Goal: Transaction & Acquisition: Download file/media

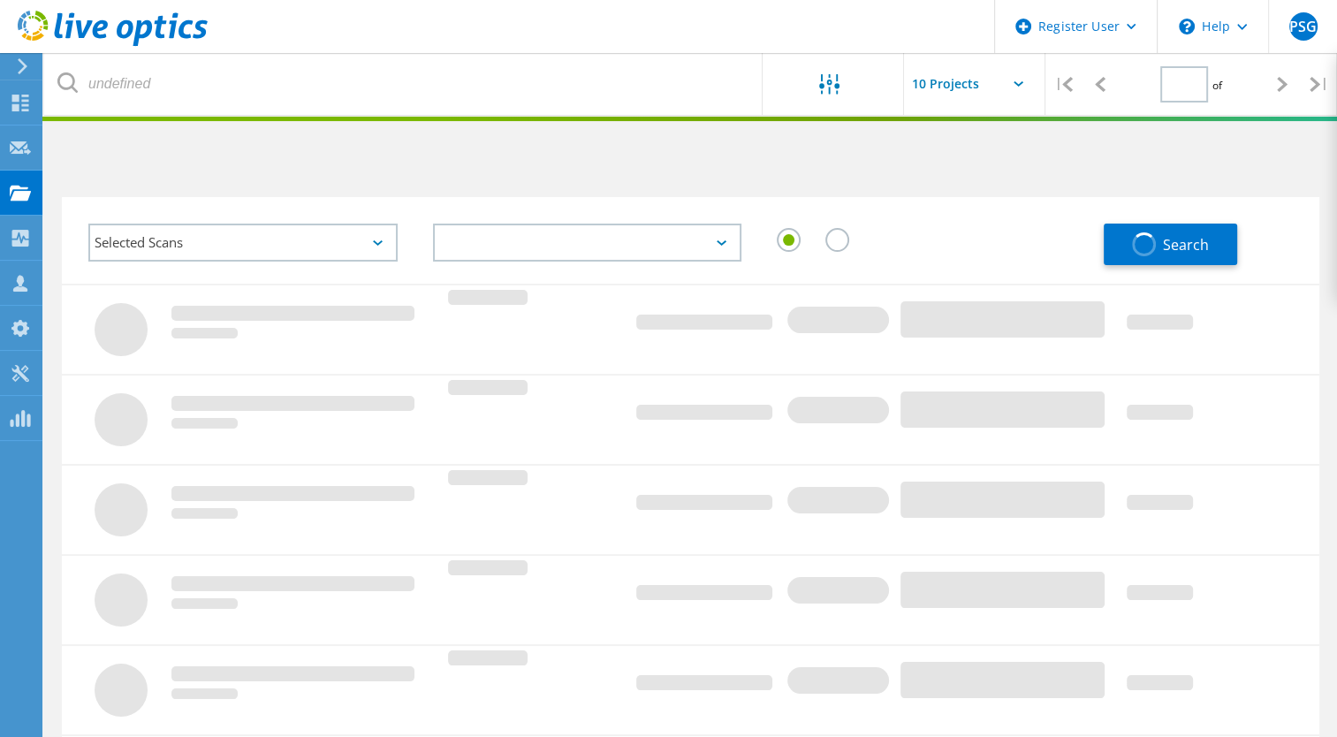
type input "1"
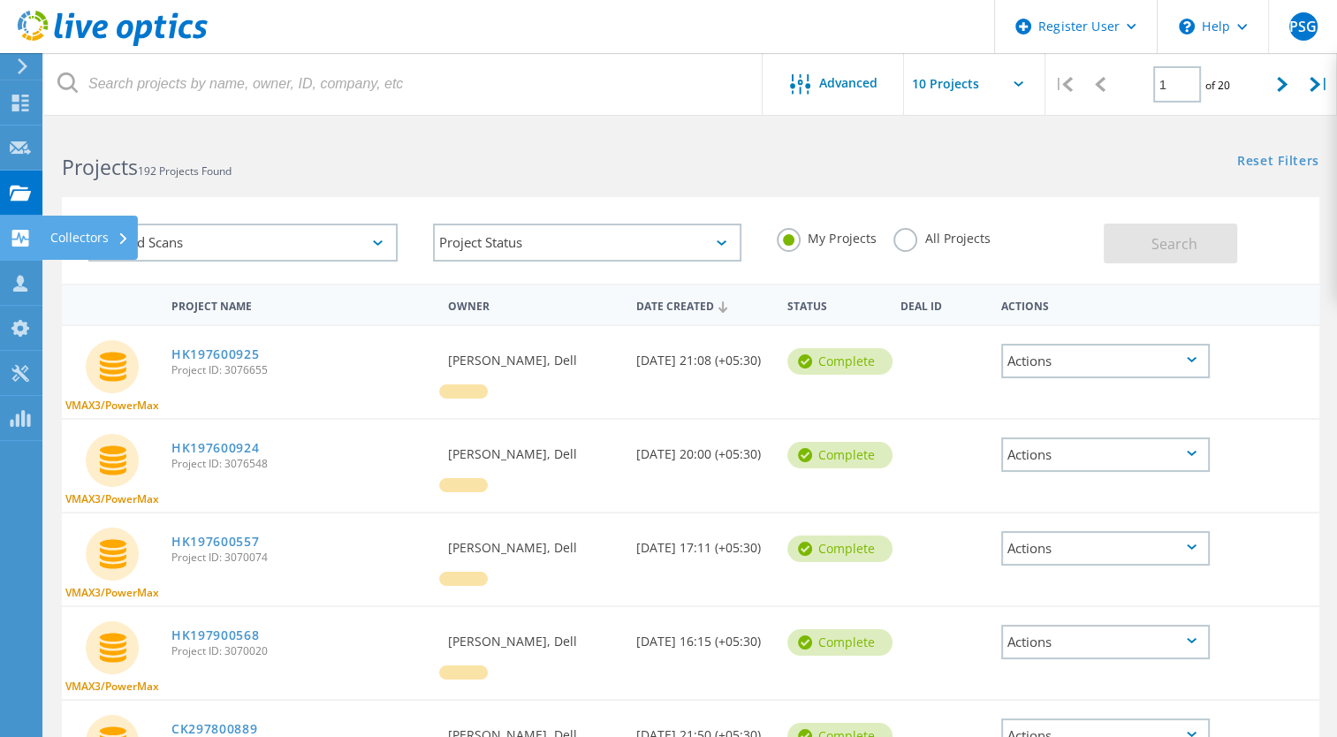
click at [21, 249] on div at bounding box center [20, 240] width 21 height 19
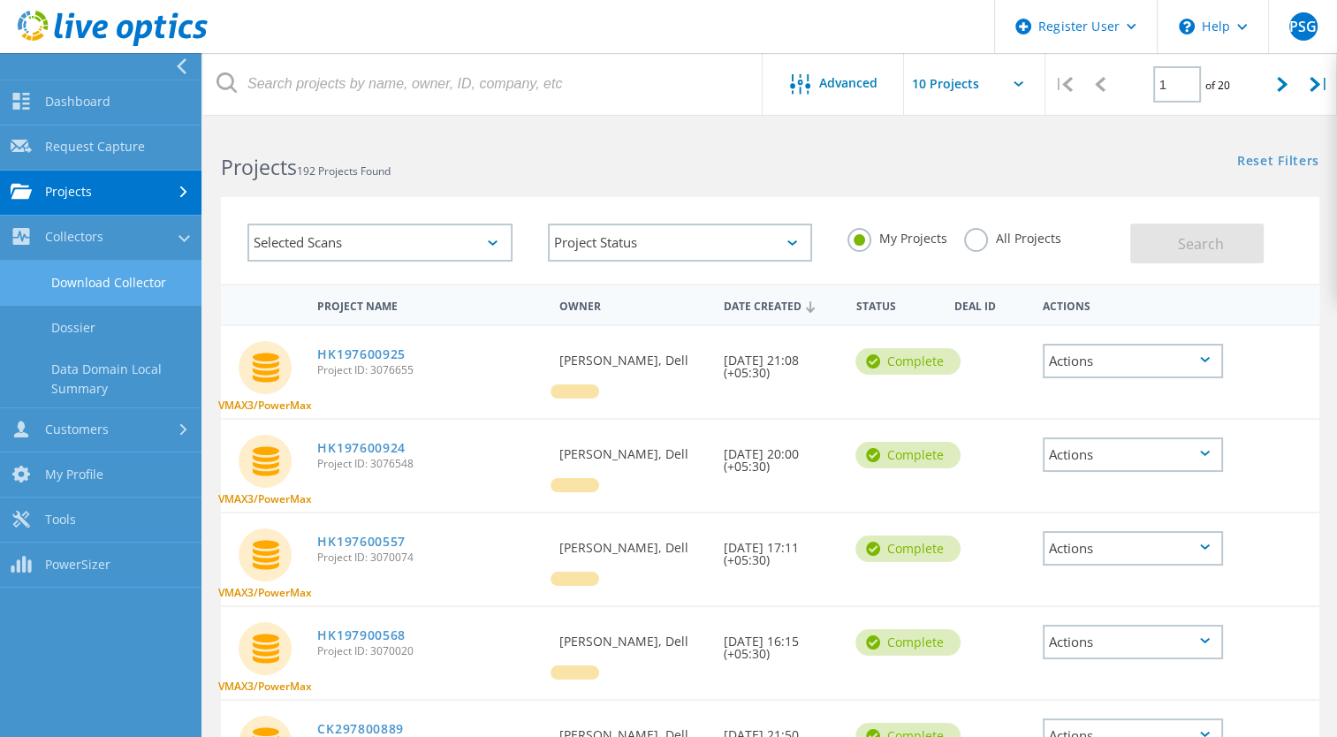
click at [147, 303] on link "Download Collector" at bounding box center [100, 283] width 201 height 45
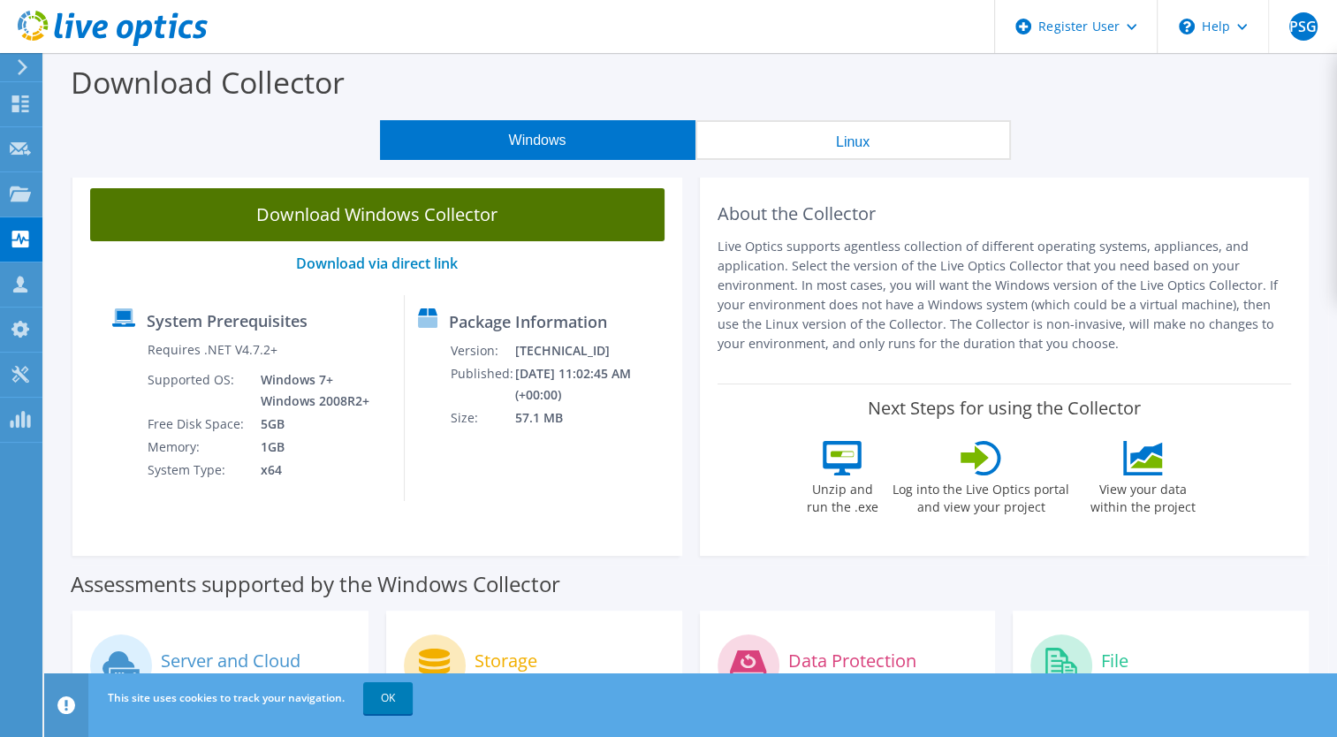
click at [550, 228] on link "Download Windows Collector" at bounding box center [377, 214] width 574 height 53
